Goal: Transaction & Acquisition: Subscribe to service/newsletter

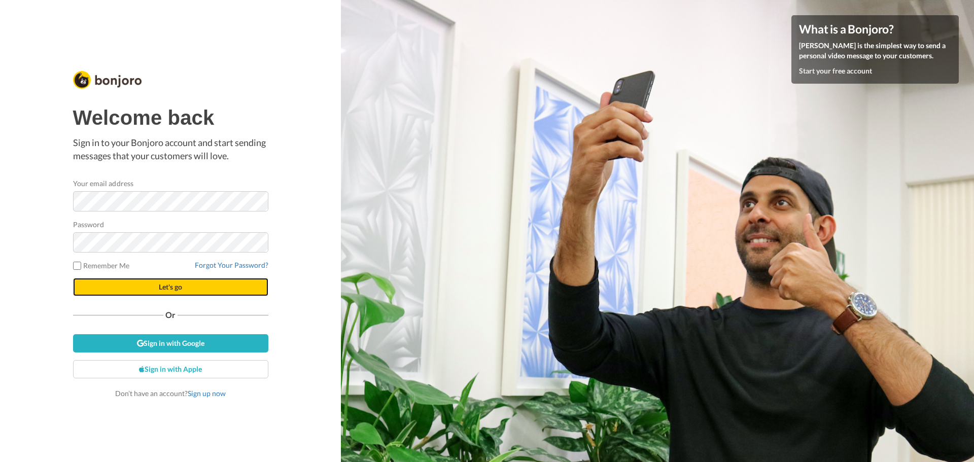
click at [188, 290] on button "Let's go" at bounding box center [170, 287] width 195 height 18
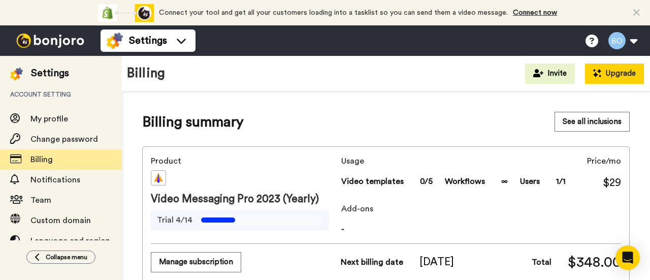
click at [608, 68] on button "Upgrade" at bounding box center [614, 73] width 59 height 20
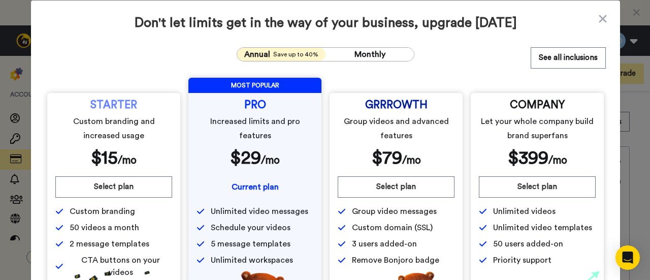
scroll to position [93, 0]
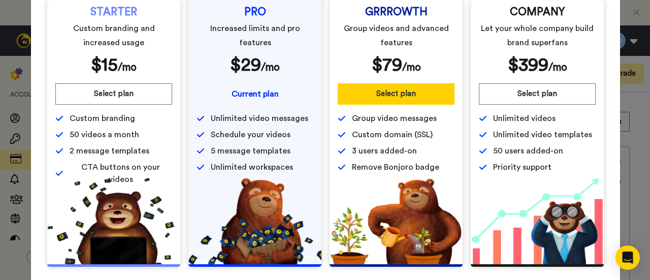
click at [409, 100] on button "Select plan" at bounding box center [396, 93] width 117 height 21
